Goal: Task Accomplishment & Management: Manage account settings

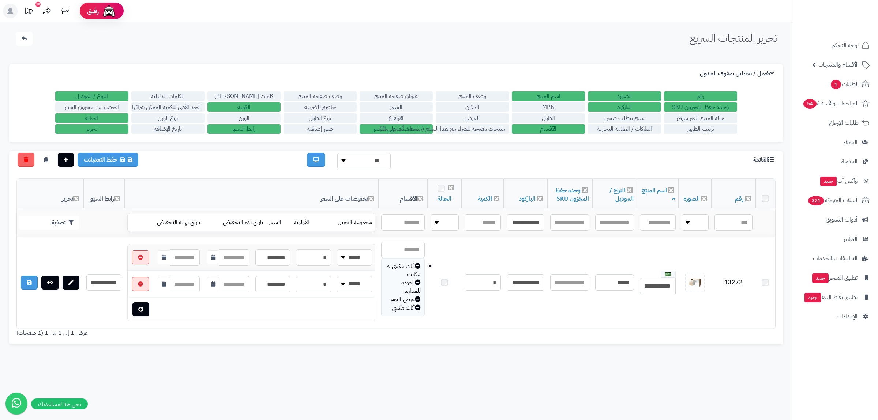
click at [519, 227] on input "**********" at bounding box center [526, 222] width 38 height 16
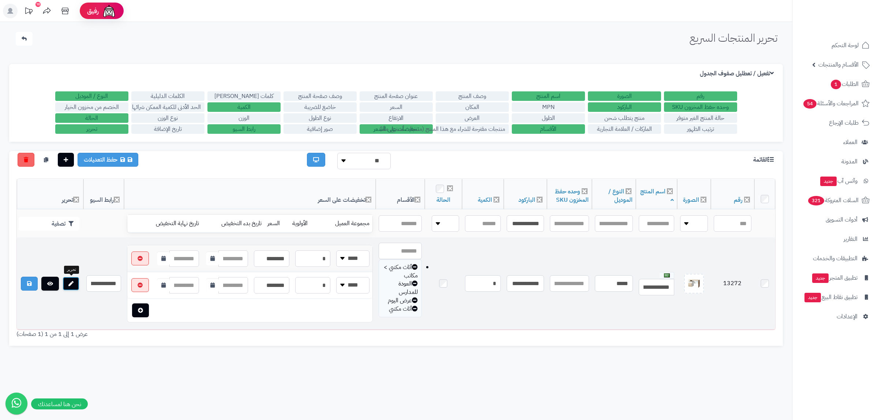
click at [74, 283] on icon at bounding box center [70, 283] width 5 height 5
drag, startPoint x: 745, startPoint y: 281, endPoint x: 715, endPoint y: 283, distance: 30.1
click at [715, 283] on td "13272" at bounding box center [733, 284] width 44 height 91
copy td "13272"
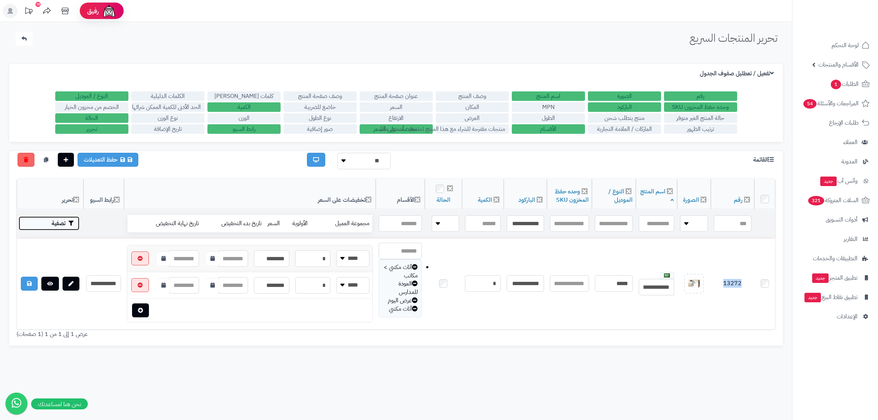
click at [53, 218] on button "تصفية" at bounding box center [49, 224] width 61 height 14
click at [60, 224] on button "تصفية" at bounding box center [49, 224] width 61 height 14
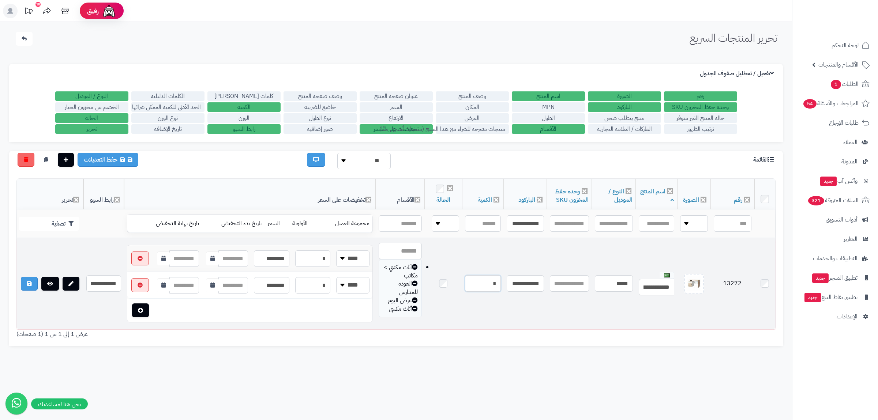
drag, startPoint x: 476, startPoint y: 283, endPoint x: 537, endPoint y: 291, distance: 61.7
click at [501, 291] on input "*" at bounding box center [483, 284] width 36 height 16
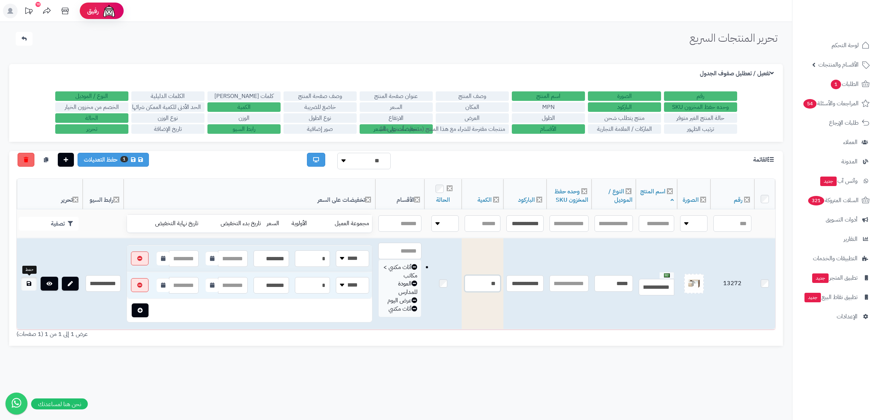
type input "**"
click at [28, 282] on icon at bounding box center [29, 283] width 4 height 5
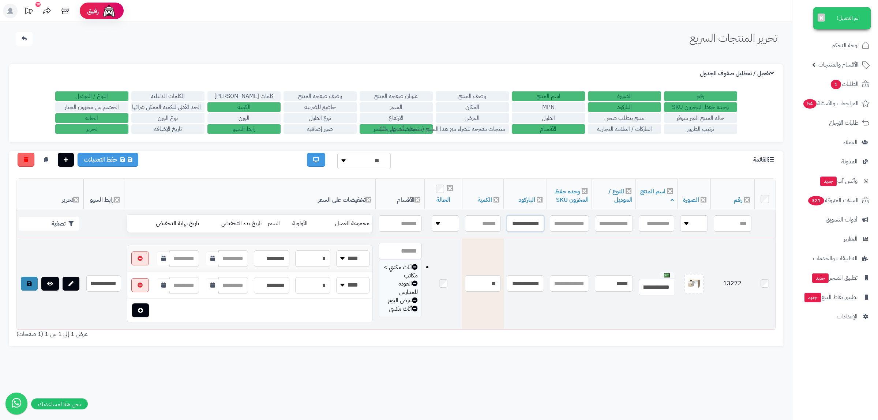
click at [521, 217] on input "**********" at bounding box center [525, 224] width 37 height 16
paste input "text"
type input "**********"
click at [77, 213] on td "تصفية" at bounding box center [50, 224] width 67 height 28
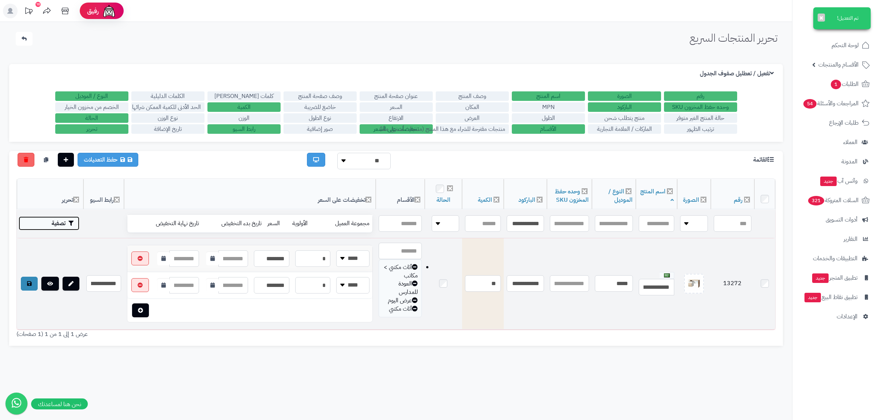
click at [68, 225] on button "تصفية" at bounding box center [49, 224] width 61 height 14
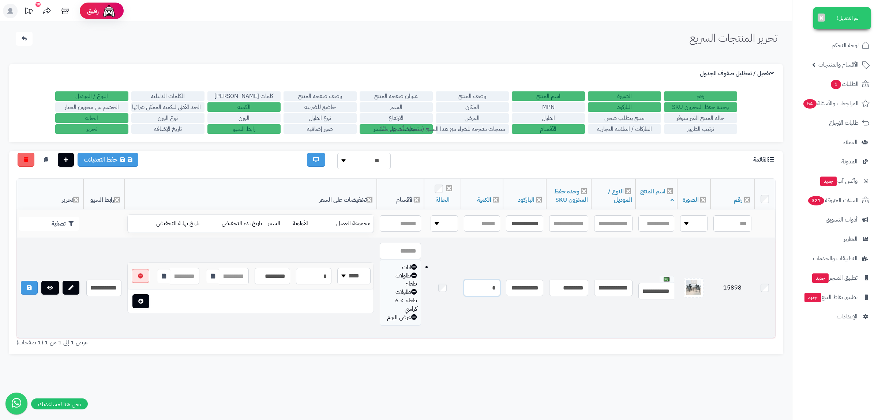
drag, startPoint x: 476, startPoint y: 290, endPoint x: 495, endPoint y: 291, distance: 19.4
click at [495, 291] on input "*" at bounding box center [482, 288] width 36 height 16
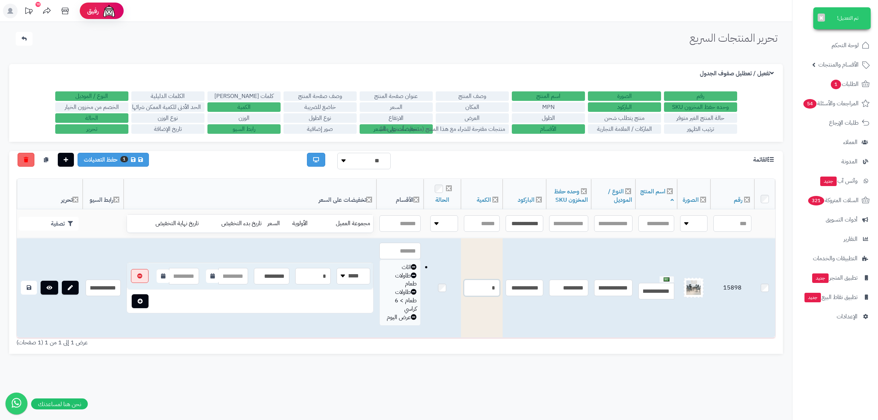
type input "*"
click at [22, 288] on link at bounding box center [29, 288] width 16 height 14
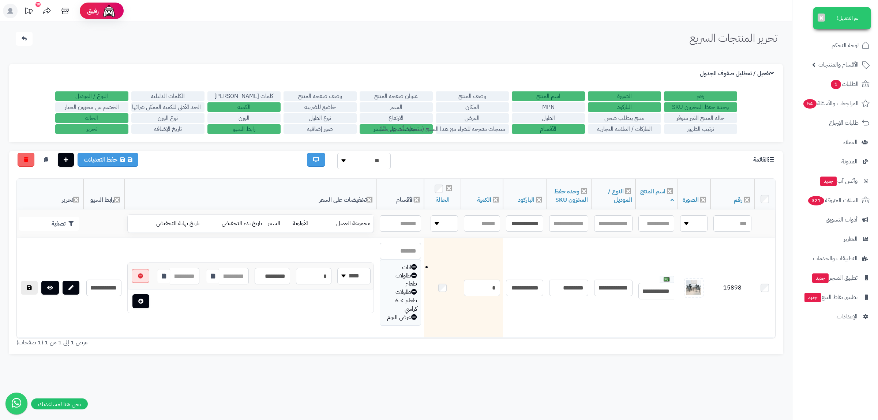
click at [132, 43] on div "تحرير المنتجات السريع الرئيسية الاضافات تحرير المنتجات السريع تم التعديل! ×" at bounding box center [396, 41] width 778 height 18
click at [370, 42] on div "تحرير المنتجات السريع الرئيسية الاضافات تحرير المنتجات السريع تم التعديل! ×" at bounding box center [396, 41] width 778 height 18
click at [356, 48] on div "تحرير المنتجات السريع الرئيسية الاضافات تحرير المنتجات السريع تم التعديل! ×" at bounding box center [396, 41] width 778 height 18
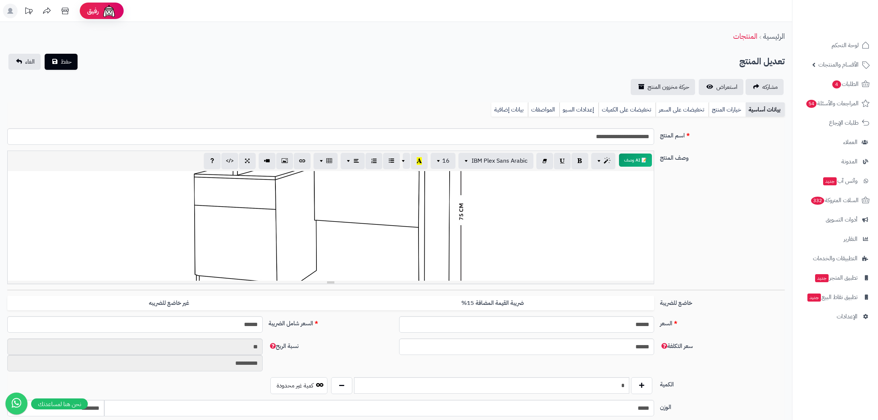
scroll to position [699, 0]
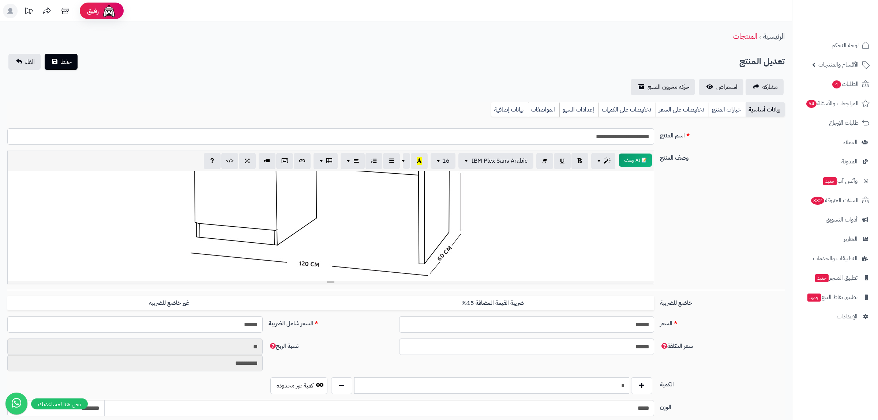
drag, startPoint x: 599, startPoint y: 138, endPoint x: 605, endPoint y: 138, distance: 5.9
click at [605, 138] on input "**********" at bounding box center [330, 136] width 647 height 16
click at [600, 136] on input "**********" at bounding box center [330, 136] width 647 height 16
click at [595, 137] on input "**********" at bounding box center [330, 136] width 647 height 16
click at [597, 137] on input "**********" at bounding box center [330, 136] width 647 height 16
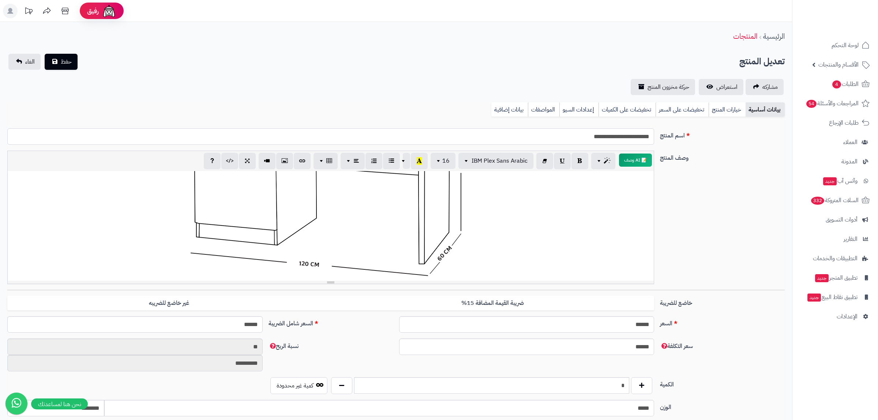
click at [607, 138] on input "**********" at bounding box center [330, 136] width 647 height 16
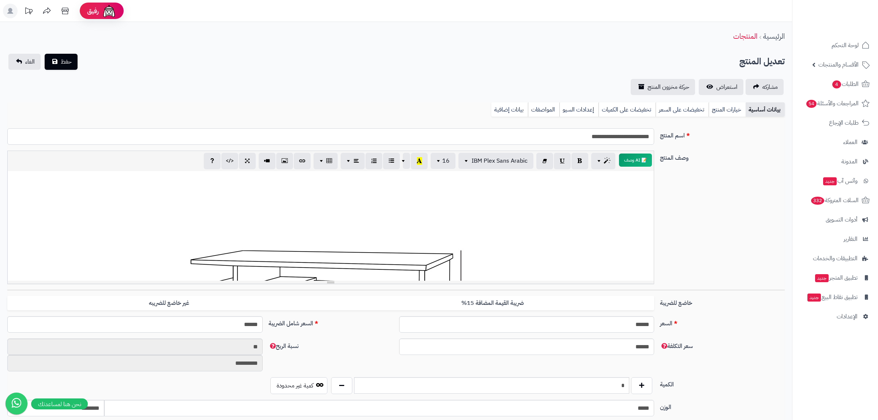
scroll to position [521, 0]
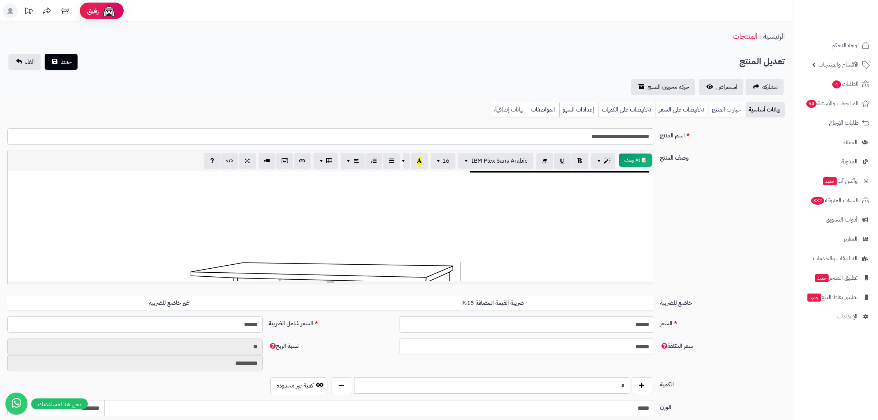
type input "**********"
drag, startPoint x: 517, startPoint y: 104, endPoint x: 541, endPoint y: 111, distance: 24.8
click at [527, 108] on link "بيانات إضافية" at bounding box center [509, 109] width 37 height 15
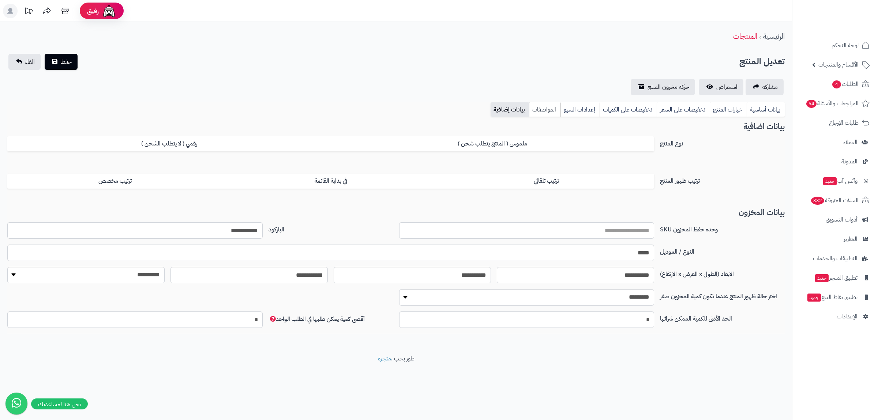
click at [551, 112] on link "المواصفات" at bounding box center [544, 109] width 31 height 15
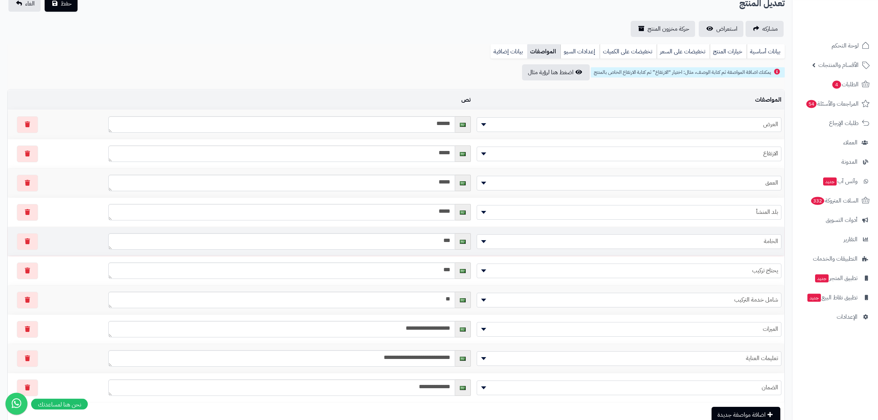
scroll to position [93, 0]
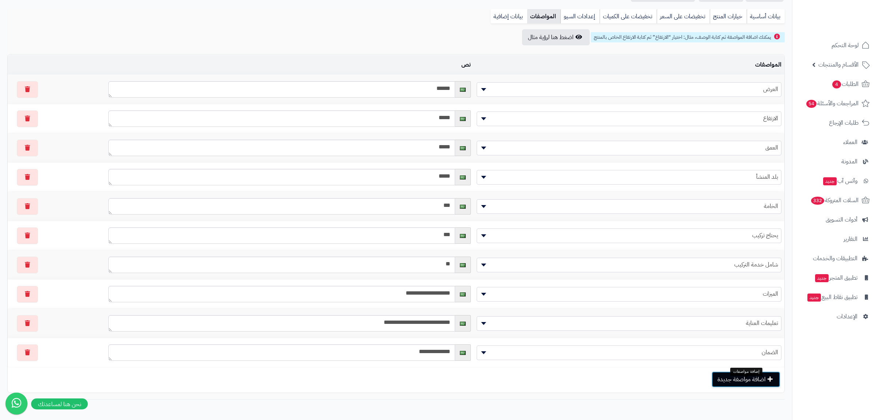
click at [741, 388] on button "اضافة مواصفة جديدة" at bounding box center [746, 380] width 69 height 16
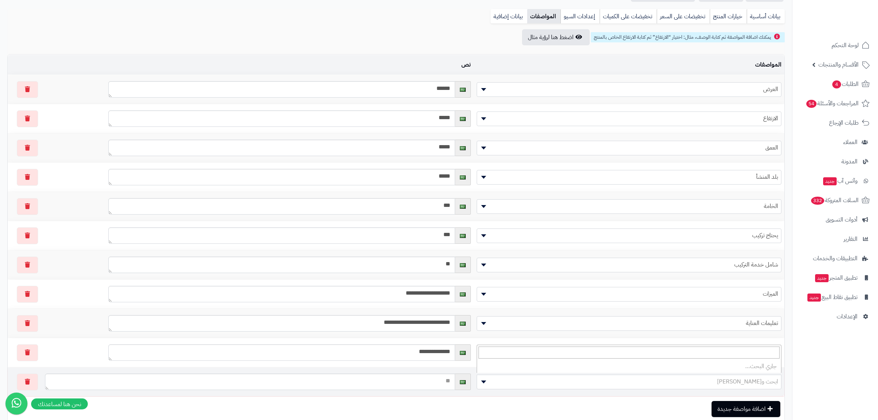
click at [714, 387] on span "ابحث واختر مواصفة" at bounding box center [629, 382] width 304 height 11
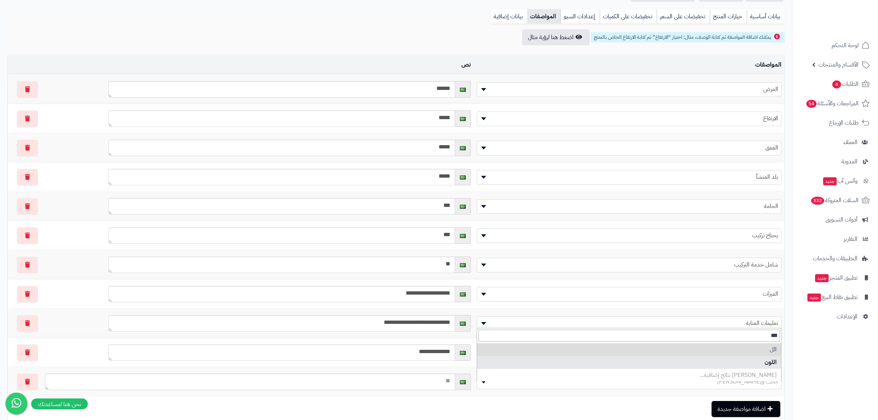
type input "***"
select select "**"
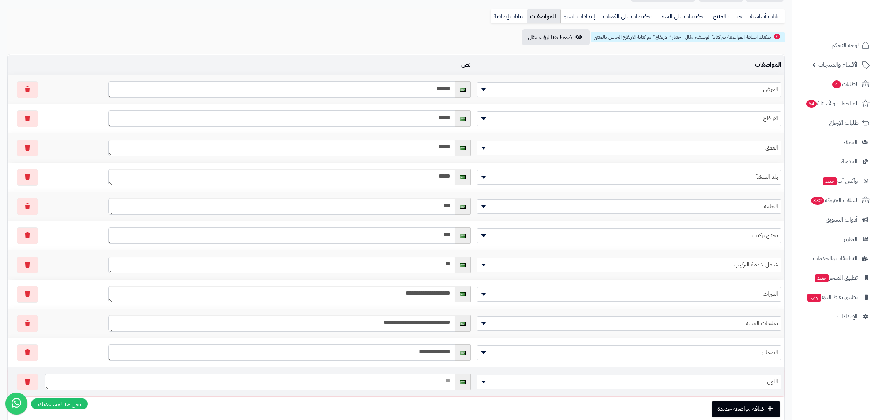
click at [438, 388] on textarea at bounding box center [250, 382] width 410 height 16
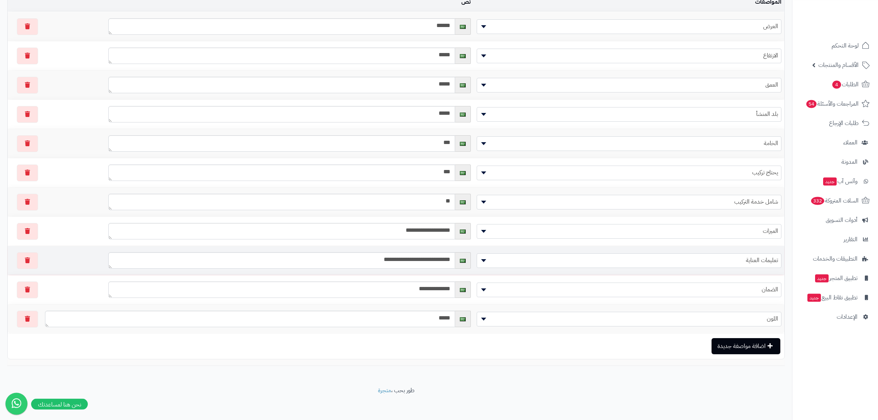
scroll to position [167, 0]
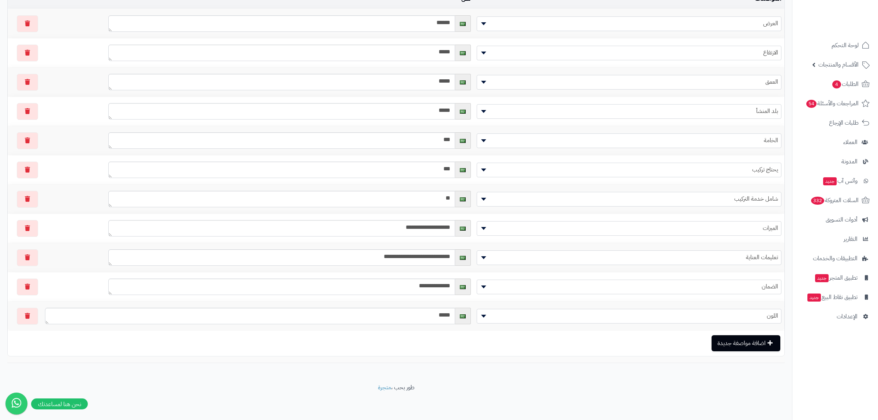
click at [761, 404] on footer "طور بحب ، متجرة" at bounding box center [396, 402] width 792 height 37
click at [426, 316] on textarea "****" at bounding box center [250, 316] width 410 height 16
paste textarea "**"
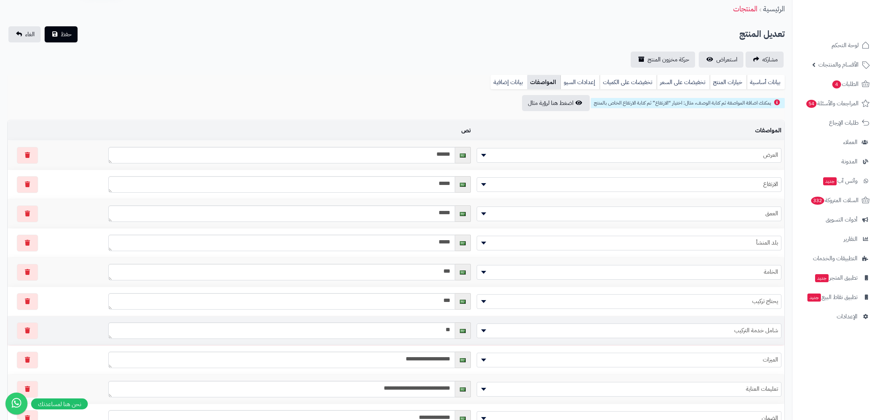
scroll to position [0, 0]
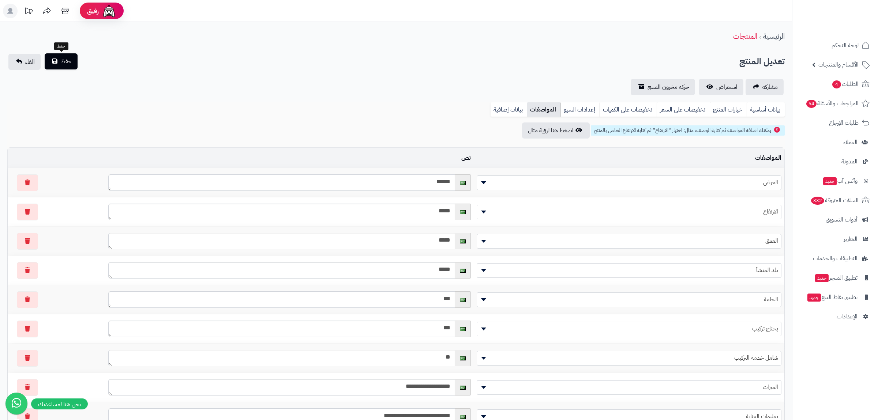
type textarea "**********"
click at [68, 61] on span "حفظ" at bounding box center [66, 61] width 11 height 9
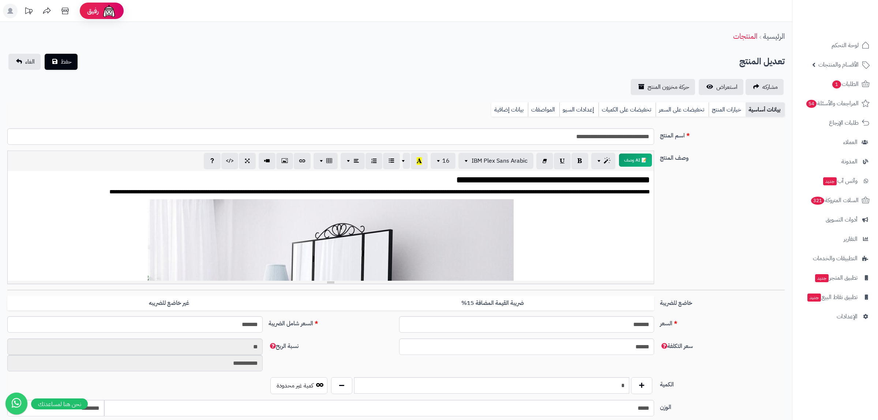
scroll to position [1117, 0]
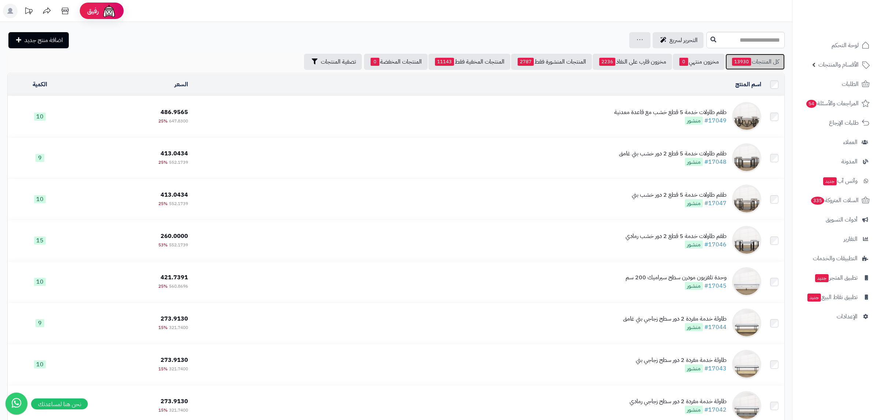
click at [758, 60] on link "كل المنتجات 13930" at bounding box center [755, 62] width 59 height 16
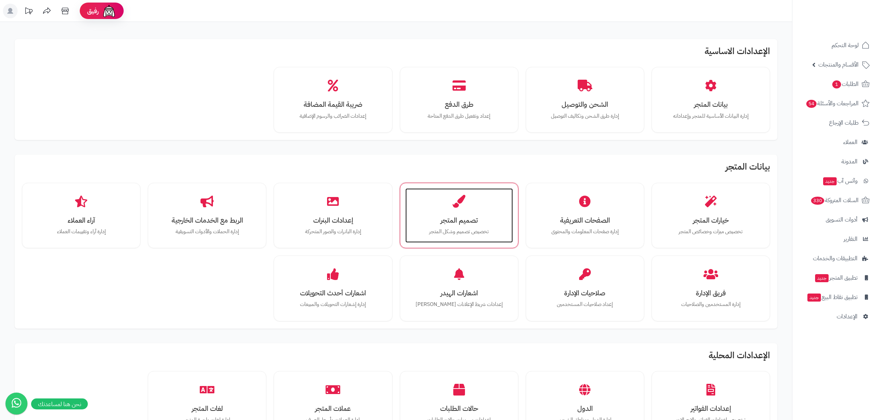
click at [492, 202] on div "تصميم المتجر تخصيص تصميم وشكل المتجر" at bounding box center [459, 215] width 108 height 55
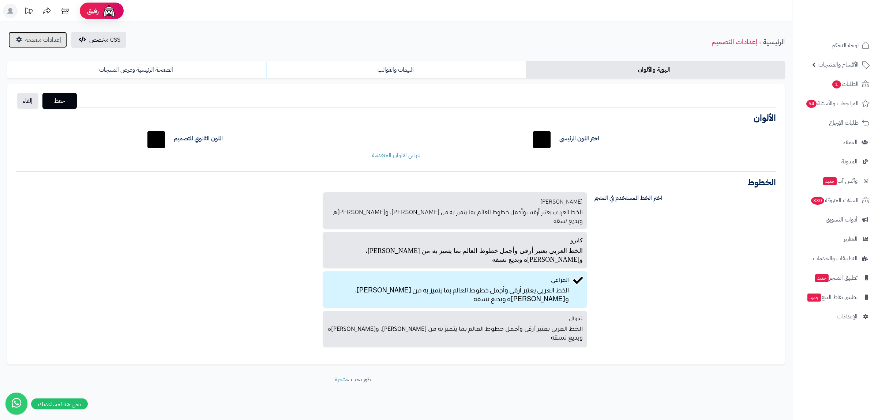
click at [39, 40] on span "إعدادات متقدمة" at bounding box center [43, 39] width 36 height 9
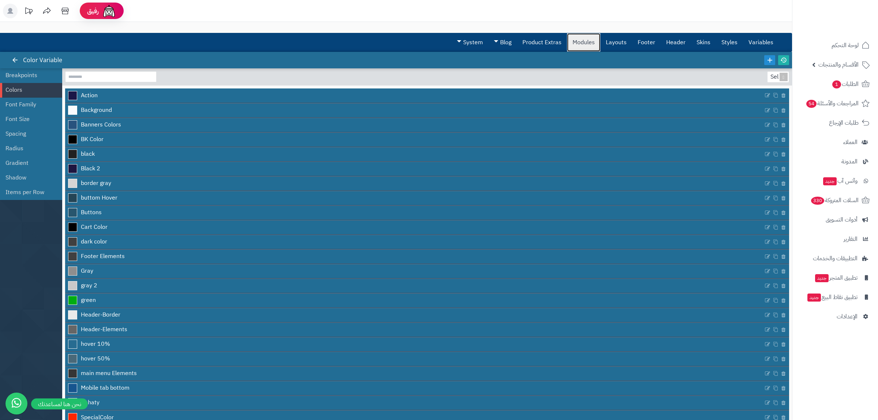
click at [579, 42] on link "Modules" at bounding box center [583, 42] width 33 height 18
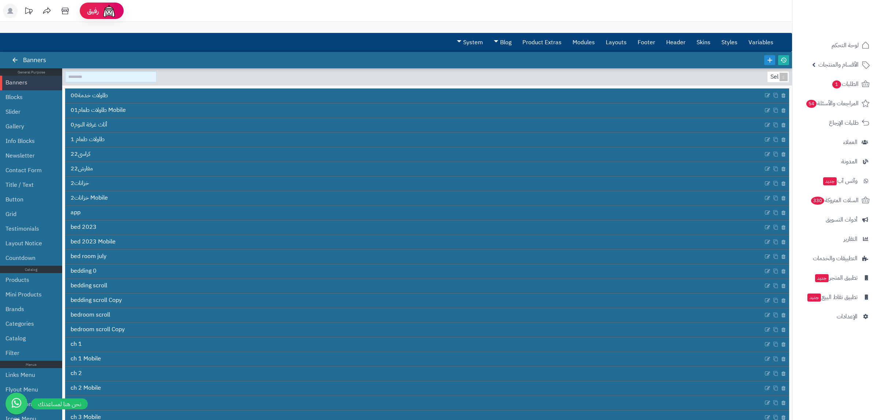
click at [93, 76] on input at bounding box center [110, 76] width 91 height 11
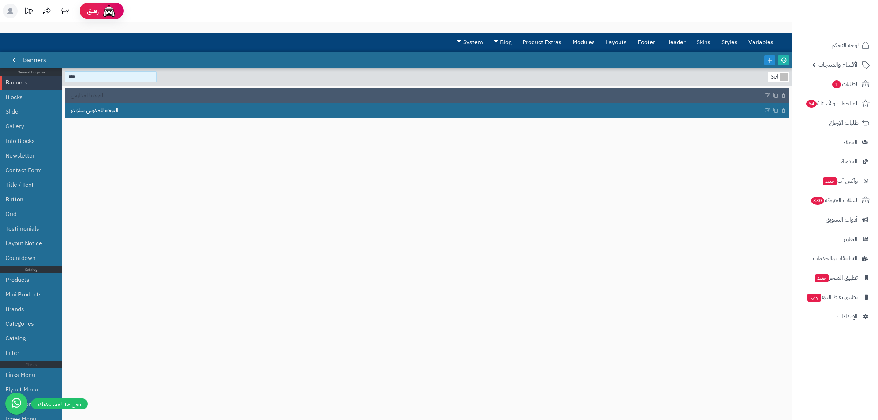
type input "****"
click at [96, 96] on span "العوده للمدارس" at bounding box center [88, 95] width 34 height 8
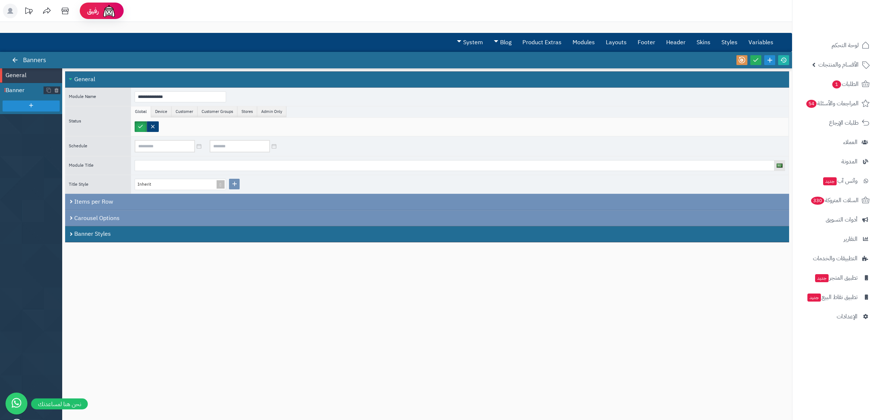
click at [20, 91] on span "Banner" at bounding box center [24, 90] width 38 height 8
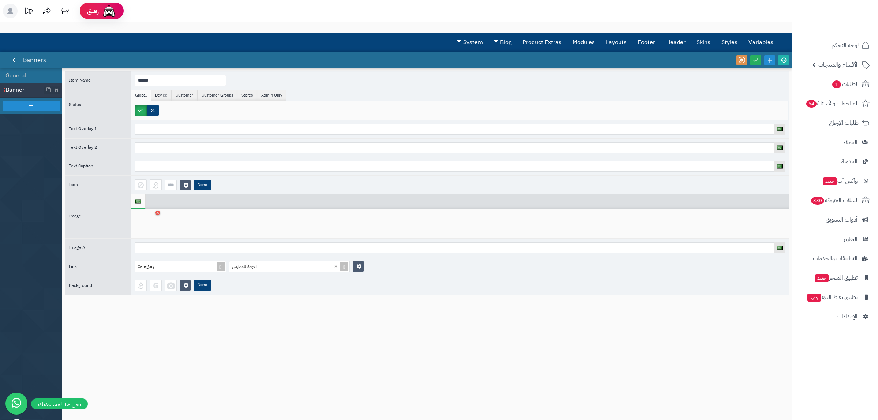
click at [152, 220] on div at bounding box center [146, 224] width 23 height 22
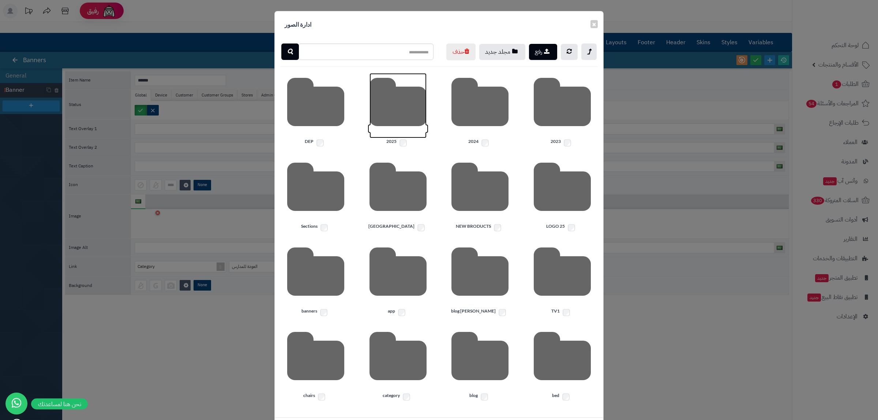
click at [388, 138] on icon at bounding box center [398, 105] width 57 height 65
click at [545, 138] on icon at bounding box center [562, 105] width 57 height 65
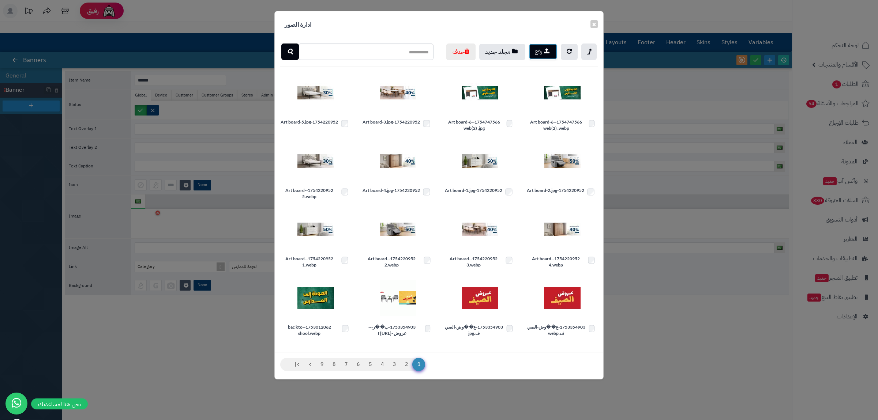
click at [544, 50] on button "رفع" at bounding box center [543, 52] width 28 height 16
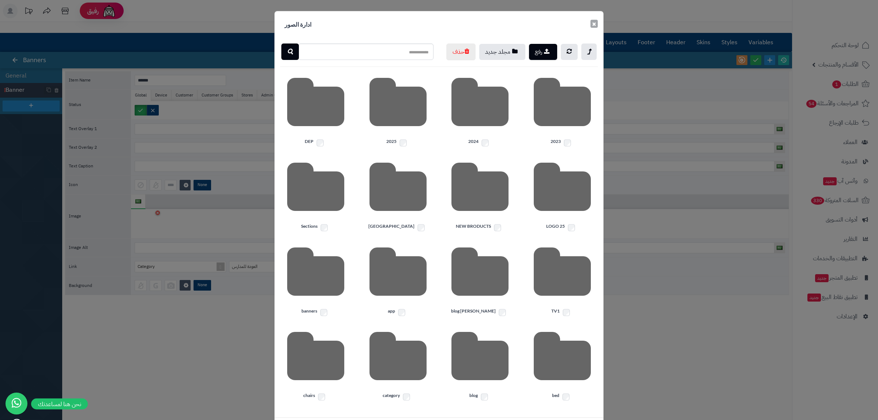
click at [593, 22] on button "×" at bounding box center [594, 24] width 7 height 8
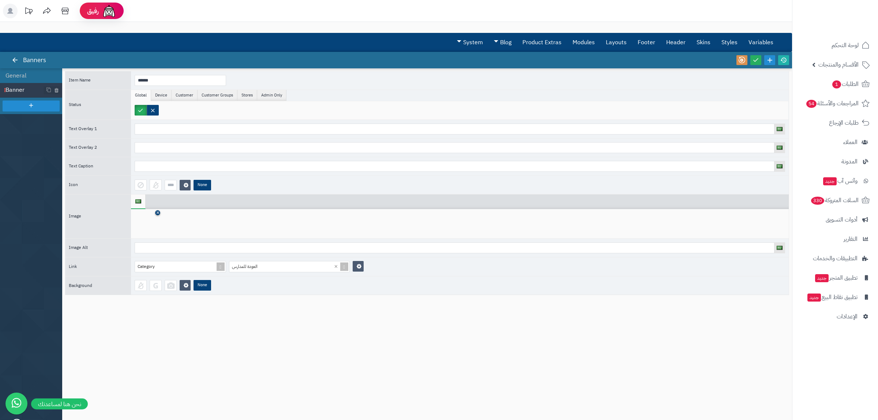
click at [157, 215] on icon at bounding box center [157, 213] width 3 height 4
click at [153, 224] on icon at bounding box center [146, 224] width 23 height 22
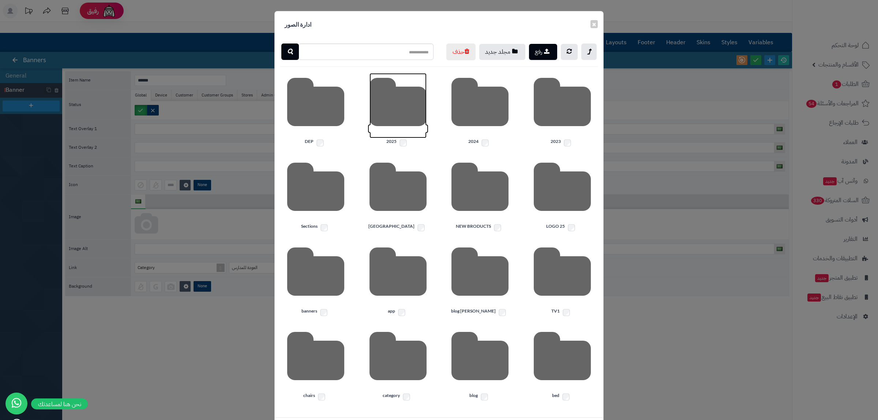
click at [405, 138] on icon at bounding box center [398, 105] width 57 height 65
click at [553, 138] on icon at bounding box center [562, 105] width 57 height 65
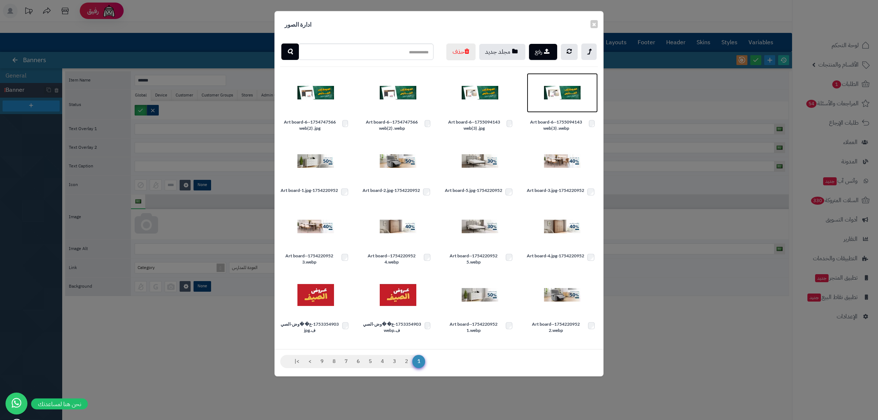
click at [555, 111] on img at bounding box center [562, 93] width 37 height 37
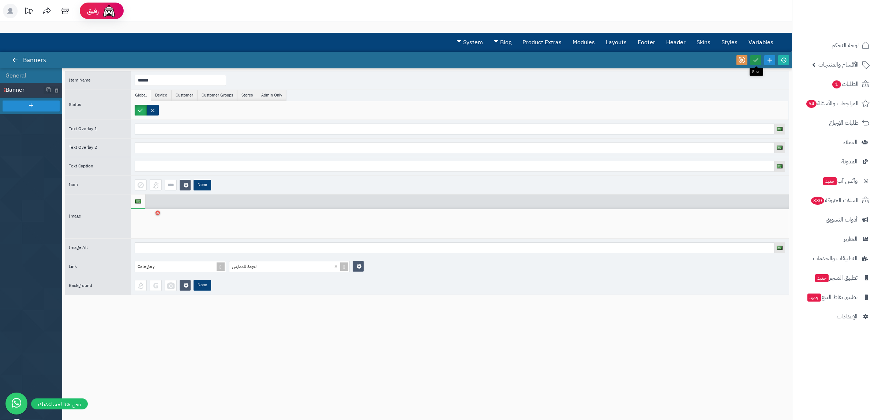
click at [755, 60] on icon at bounding box center [756, 60] width 7 height 7
click at [783, 61] on icon at bounding box center [783, 60] width 7 height 7
click at [157, 215] on icon at bounding box center [157, 213] width 3 height 4
click at [155, 219] on icon at bounding box center [146, 224] width 23 height 22
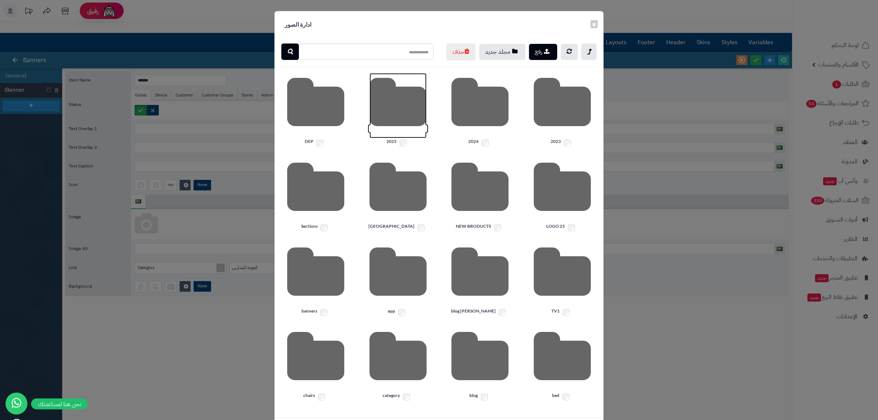
click at [416, 138] on icon at bounding box center [398, 105] width 57 height 65
click at [572, 138] on icon at bounding box center [562, 105] width 57 height 65
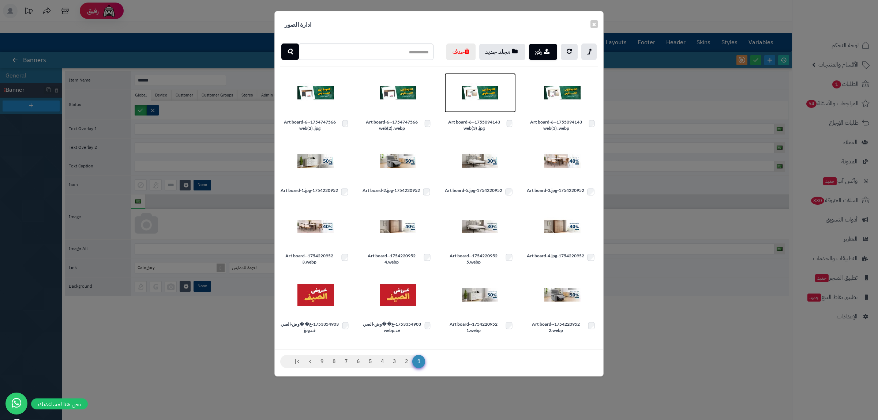
click at [491, 111] on img at bounding box center [480, 93] width 37 height 37
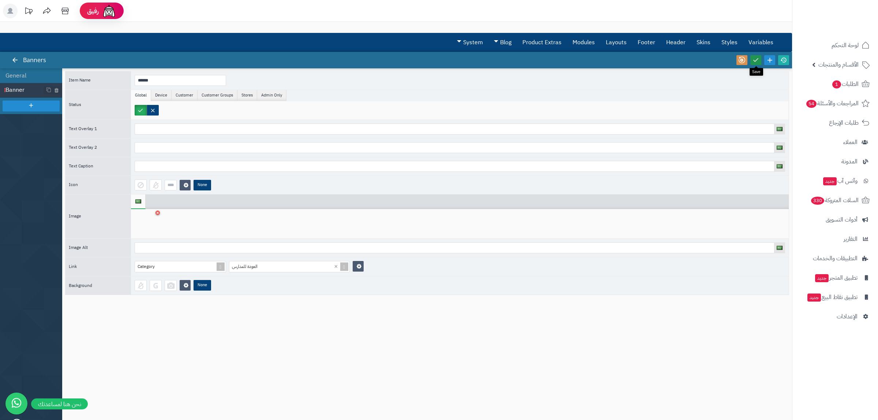
click at [754, 61] on icon at bounding box center [756, 60] width 7 height 7
click at [783, 60] on icon at bounding box center [783, 60] width 7 height 7
click at [757, 59] on icon at bounding box center [756, 60] width 7 height 7
click at [785, 60] on icon at bounding box center [783, 60] width 7 height 7
click at [621, 41] on link "Layouts" at bounding box center [616, 42] width 32 height 18
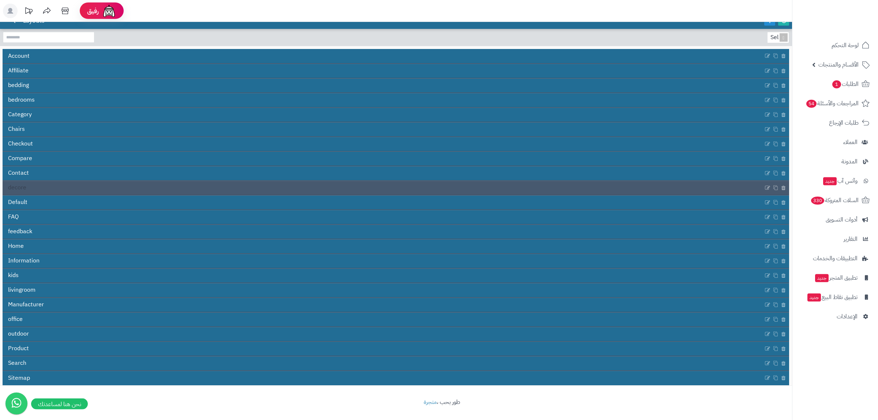
scroll to position [41, 0]
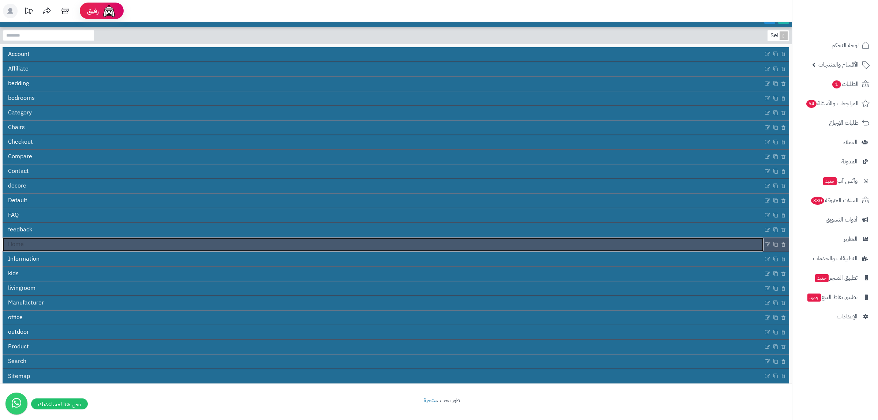
click at [42, 244] on link "Home" at bounding box center [383, 245] width 761 height 14
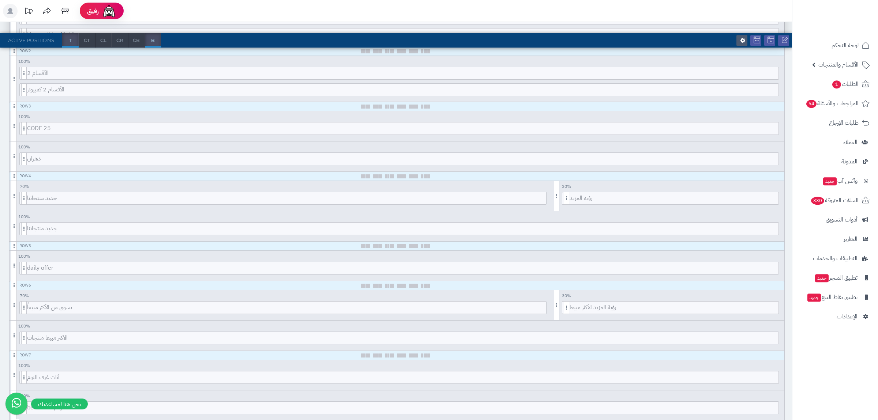
scroll to position [187, 0]
click at [180, 160] on span "دهران" at bounding box center [403, 159] width 752 height 12
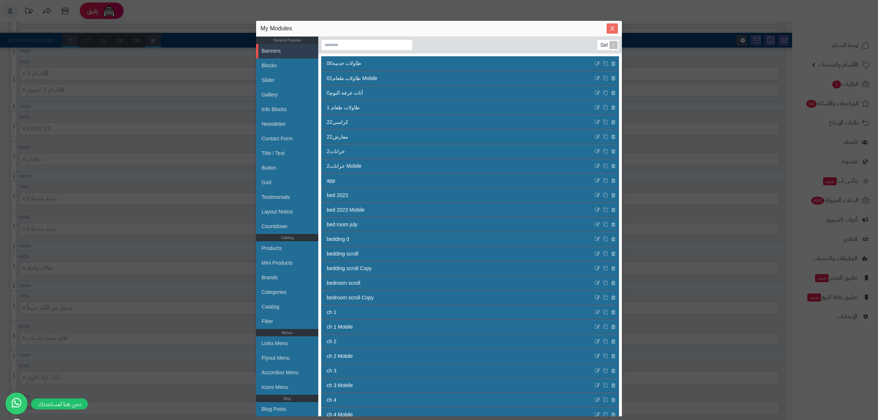
click at [611, 27] on icon "Close" at bounding box center [612, 28] width 4 height 4
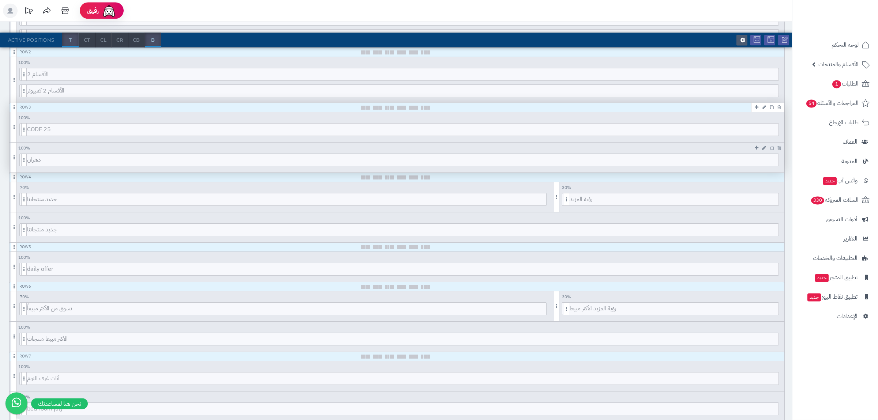
scroll to position [0, 0]
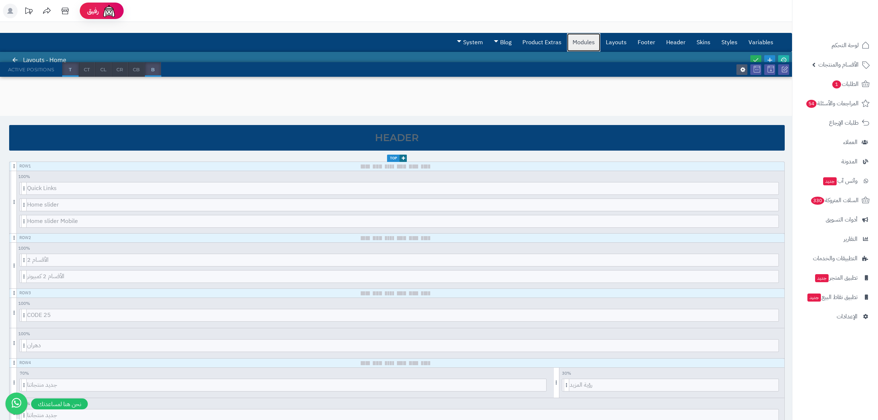
click at [582, 40] on link "Modules" at bounding box center [583, 42] width 33 height 18
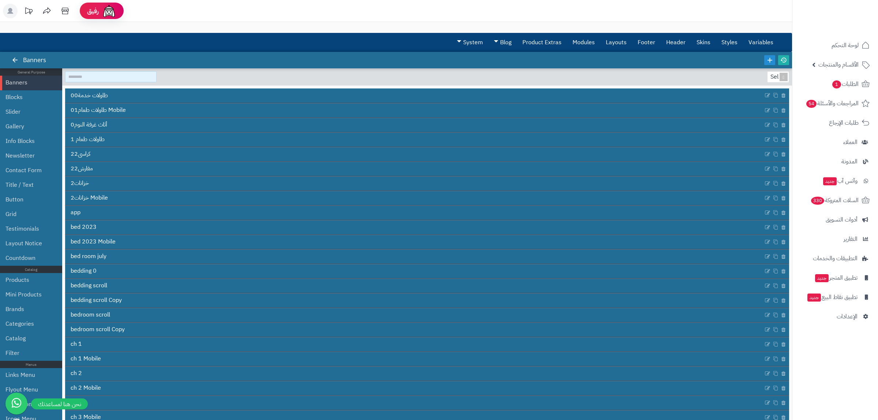
click at [83, 77] on input at bounding box center [110, 76] width 91 height 11
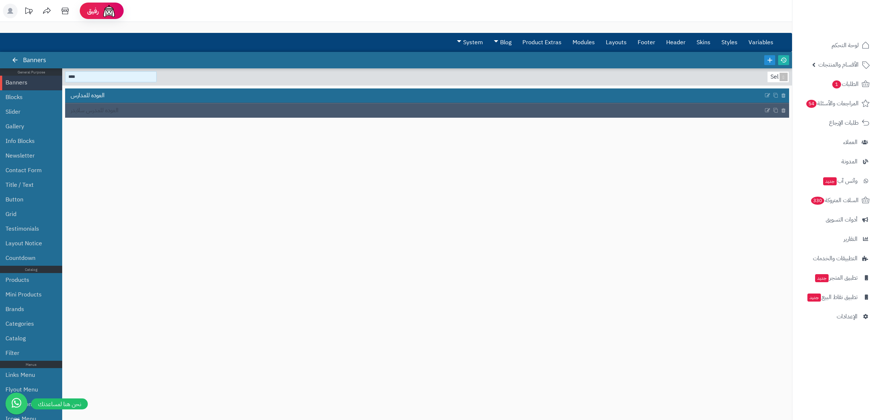
type input "****"
click at [117, 112] on span "العوده للمدرس سلايدر" at bounding box center [95, 110] width 48 height 8
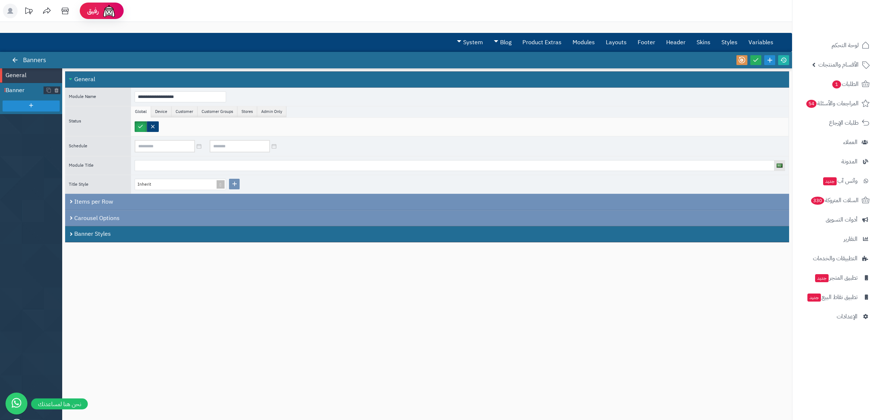
click at [28, 88] on span "Banner" at bounding box center [24, 90] width 38 height 8
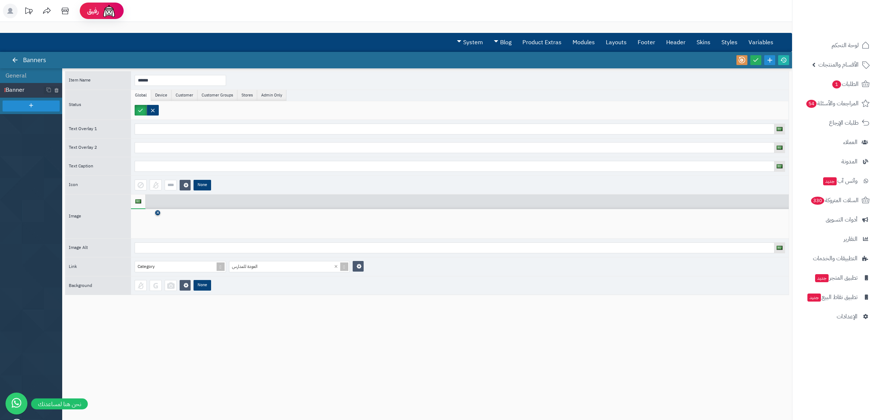
click at [157, 215] on icon at bounding box center [157, 213] width 3 height 4
click at [150, 225] on icon at bounding box center [146, 224] width 23 height 22
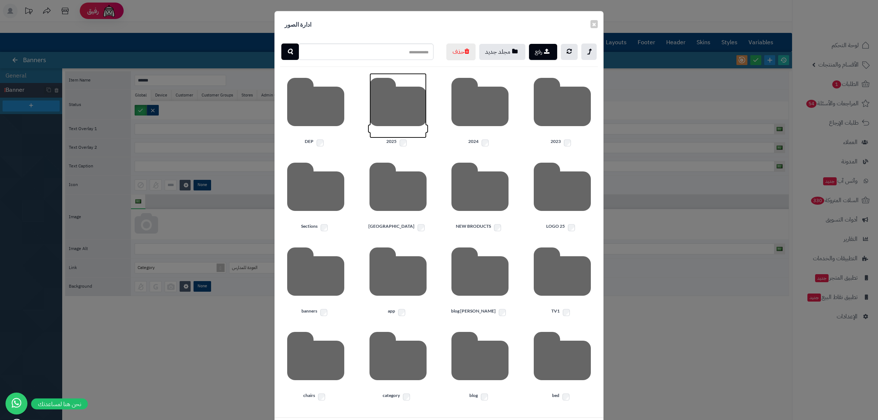
click at [408, 138] on icon at bounding box center [398, 105] width 57 height 65
click at [566, 138] on icon at bounding box center [562, 105] width 57 height 65
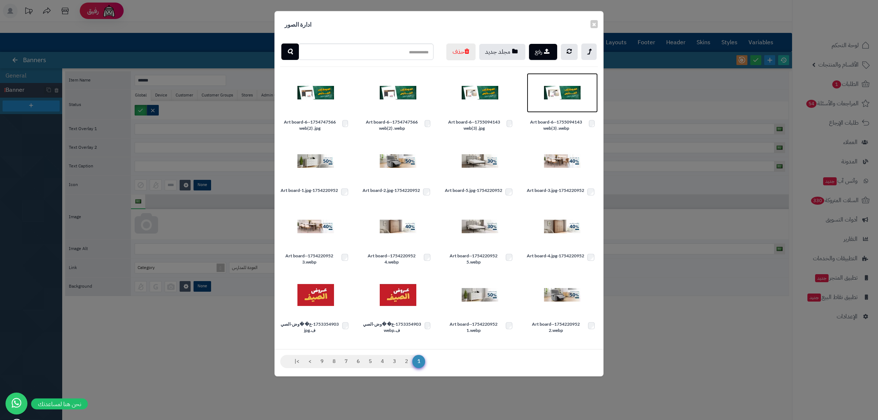
click at [565, 110] on img at bounding box center [562, 93] width 37 height 37
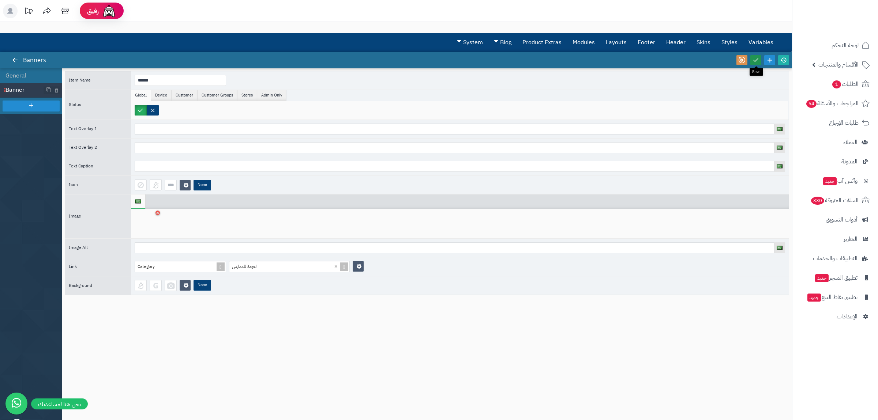
click at [757, 59] on icon at bounding box center [756, 60] width 7 height 7
click at [785, 59] on icon at bounding box center [783, 60] width 7 height 7
